Goal: Check status: Check status

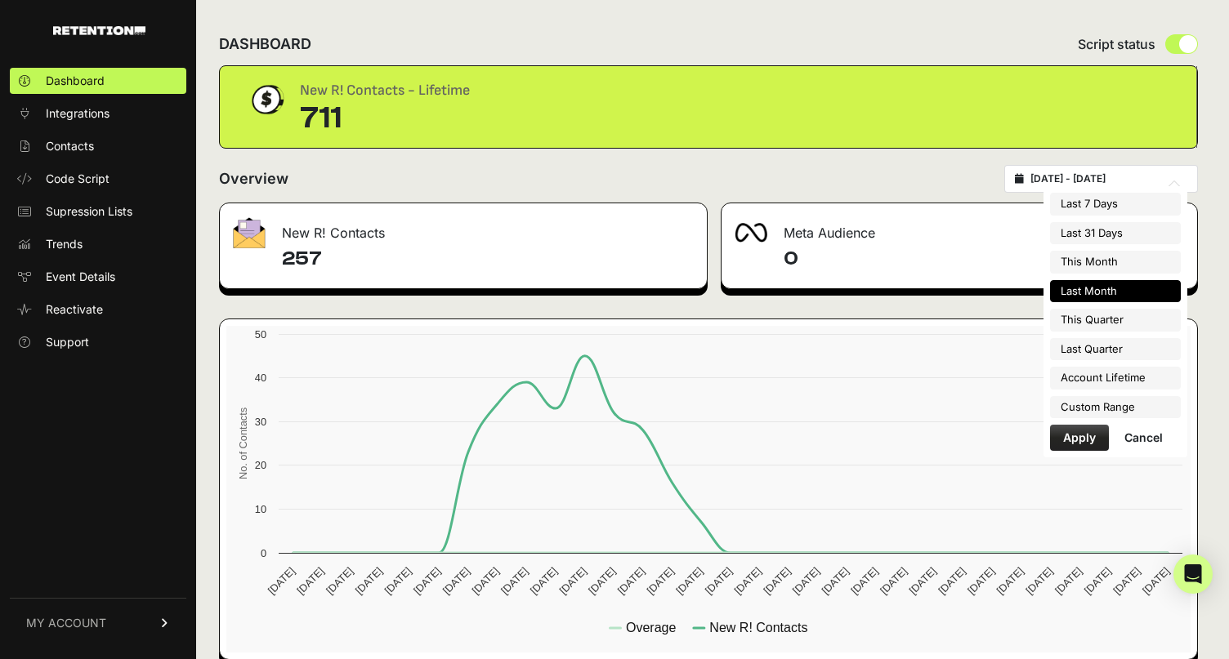
click at [1109, 177] on input "[DATE] - [DATE]" at bounding box center [1108, 178] width 157 height 13
click at [1106, 201] on li "Last 7 Days" at bounding box center [1115, 204] width 131 height 23
type input "[DATE] - [DATE]"
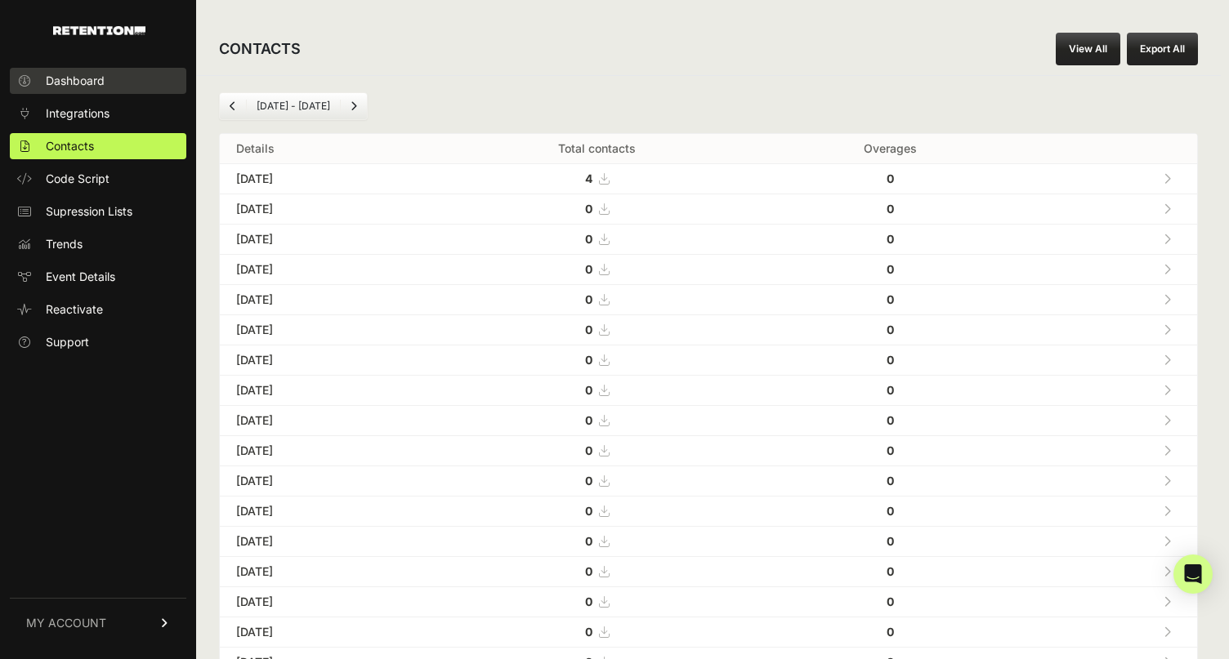
click at [94, 75] on span "Dashboard" at bounding box center [75, 81] width 59 height 16
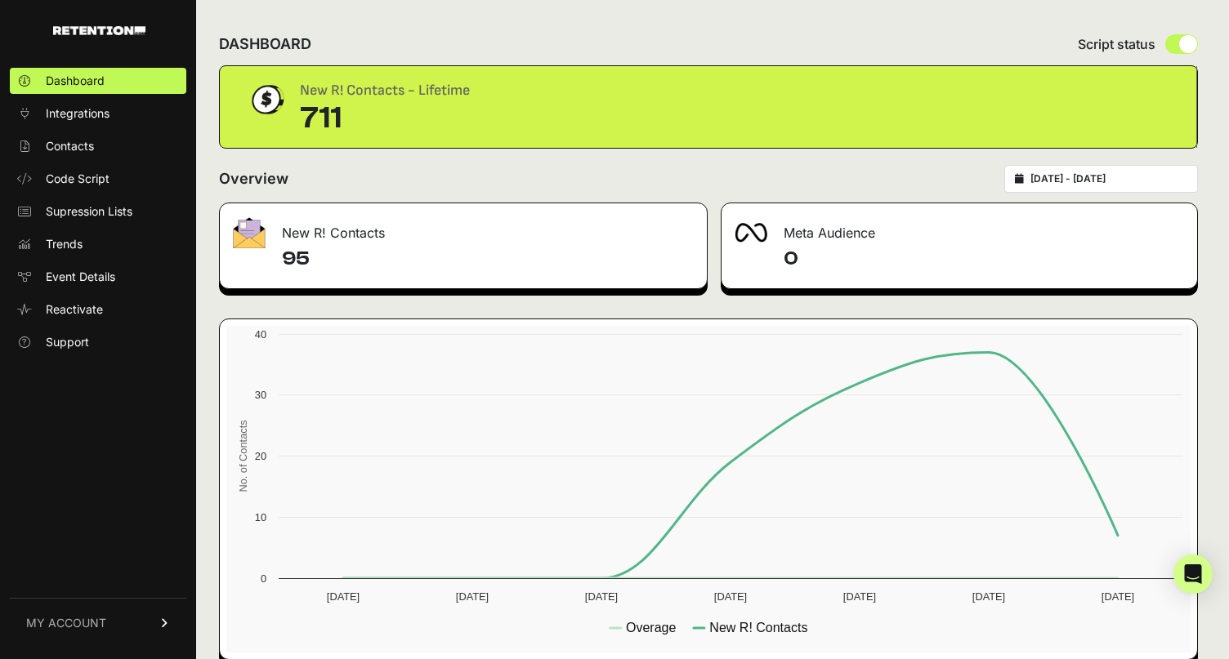
click at [1094, 178] on input "[DATE] - [DATE]" at bounding box center [1108, 178] width 157 height 13
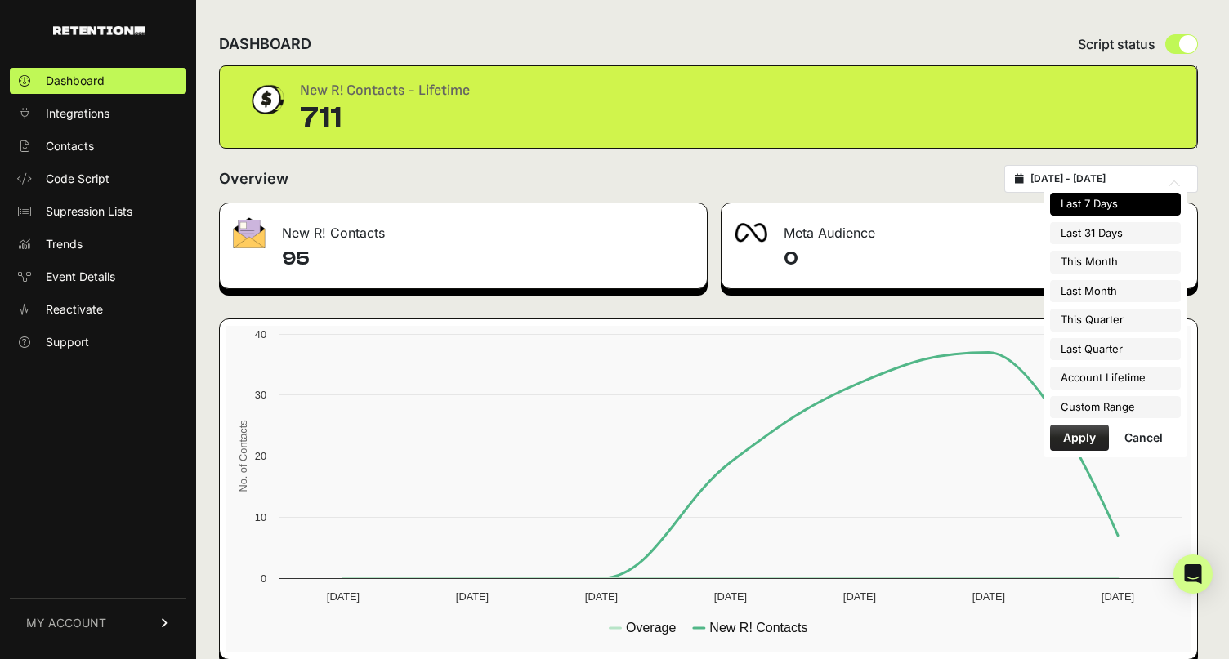
click at [865, 169] on div "Overview [DATE] - [DATE]" at bounding box center [708, 179] width 979 height 28
